Goal: Task Accomplishment & Management: Manage account settings

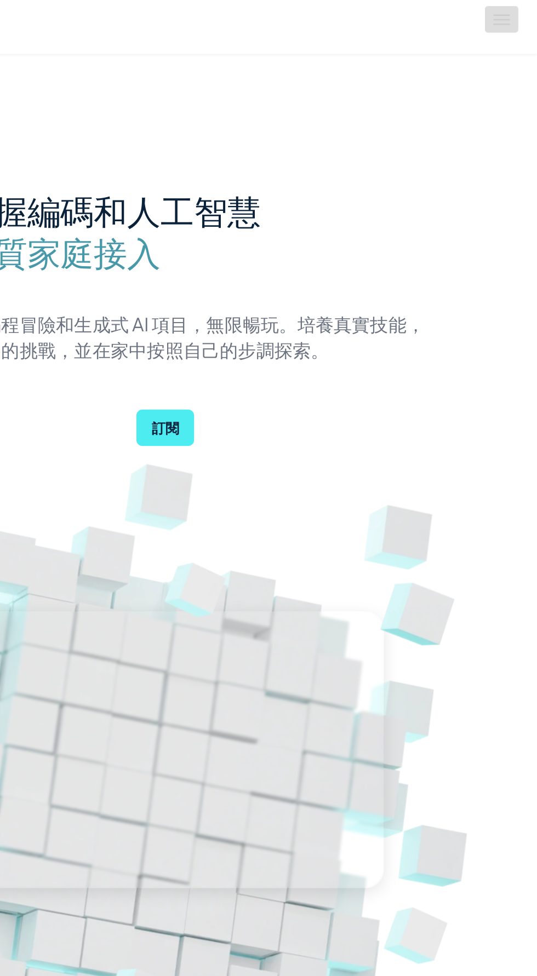
click at [518, 14] on button "切換導覽" at bounding box center [511, 13] width 24 height 19
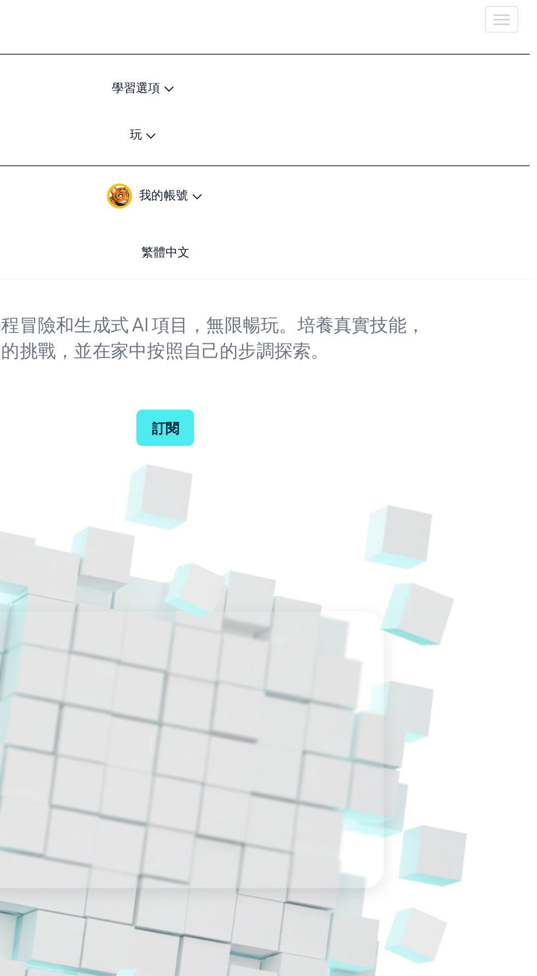
click at [294, 137] on link "我的帳號" at bounding box center [259, 141] width 509 height 34
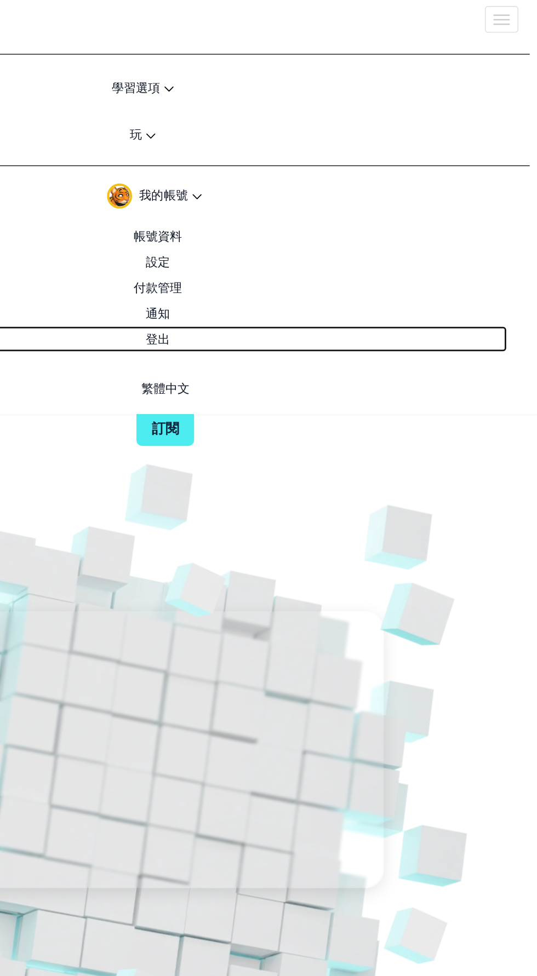
click at [278, 250] on link "登出" at bounding box center [259, 244] width 509 height 19
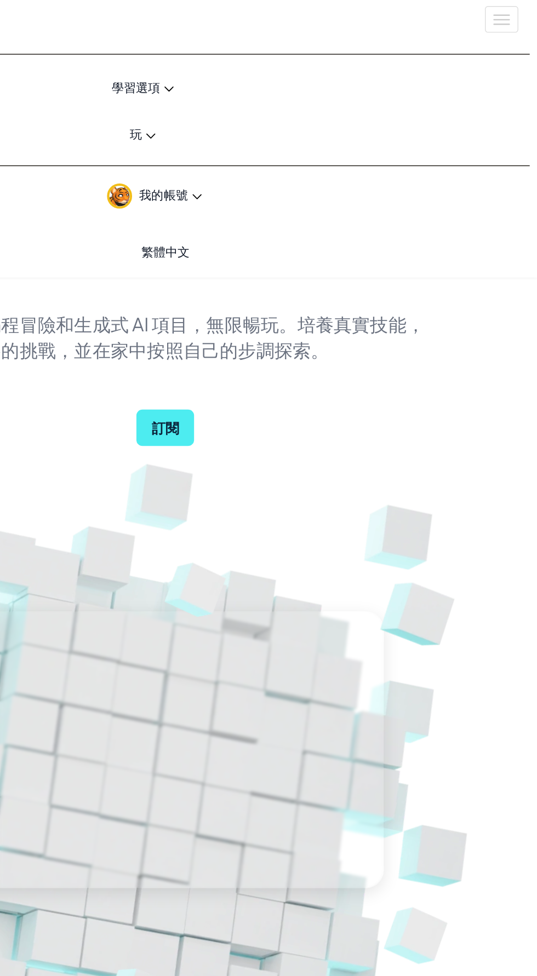
scroll to position [22, 0]
